Goal: Navigation & Orientation: Find specific page/section

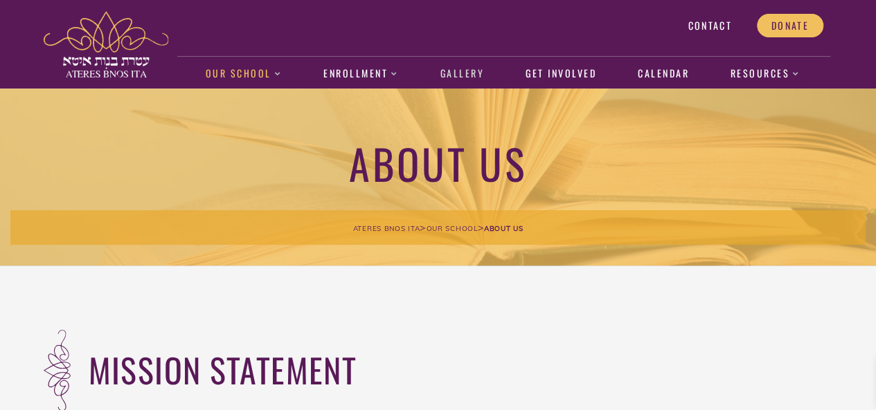
click at [460, 70] on link "Gallery" at bounding box center [462, 74] width 58 height 32
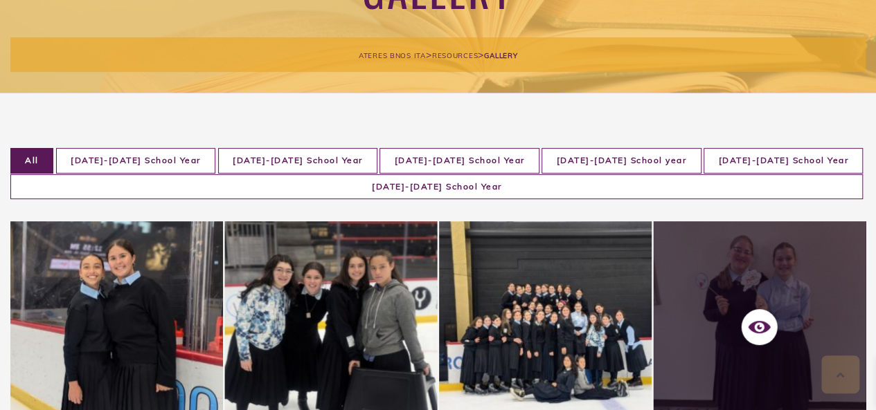
scroll to position [198, 0]
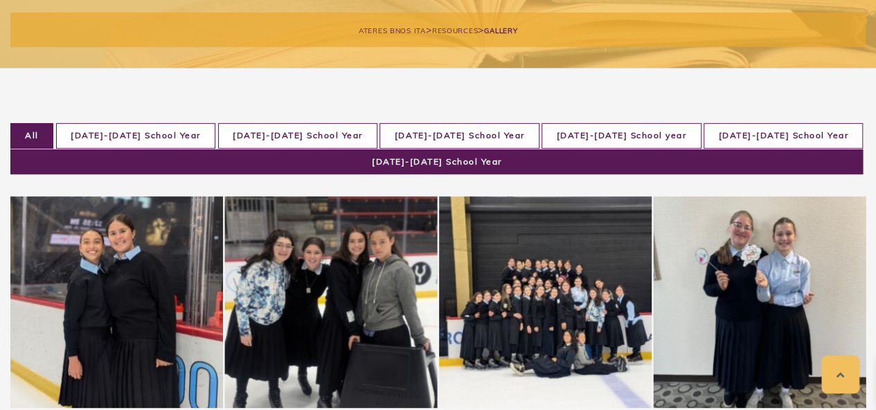
click at [815, 150] on li "[DATE]-[DATE] School Year" at bounding box center [436, 163] width 852 height 26
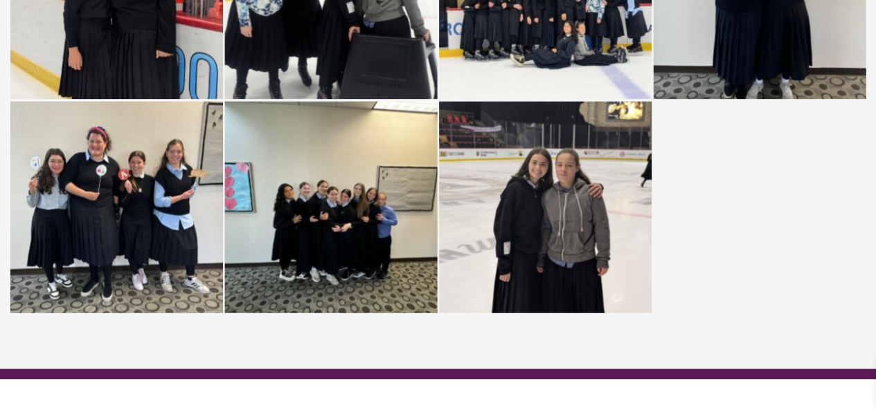
scroll to position [0, 0]
